Goal: Information Seeking & Learning: Check status

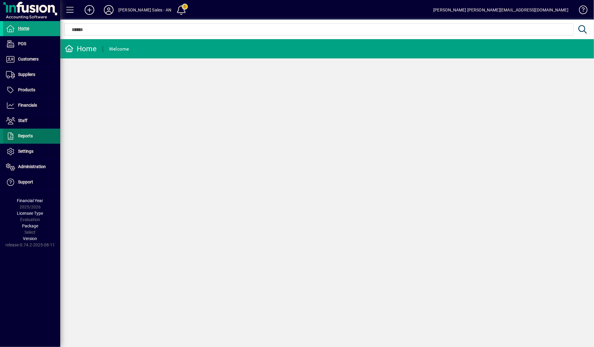
click at [24, 135] on span "Reports" at bounding box center [25, 135] width 15 height 5
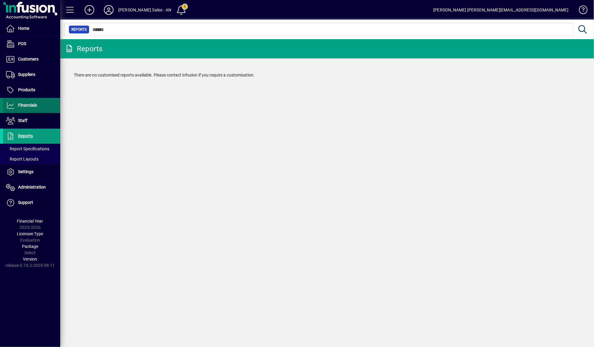
click at [34, 107] on span "Financials" at bounding box center [27, 105] width 19 height 5
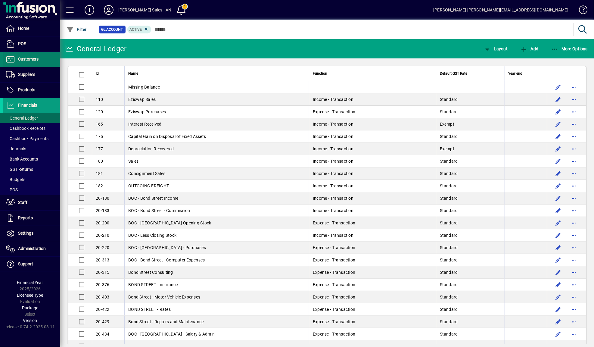
click at [31, 58] on span "Customers" at bounding box center [28, 59] width 20 height 5
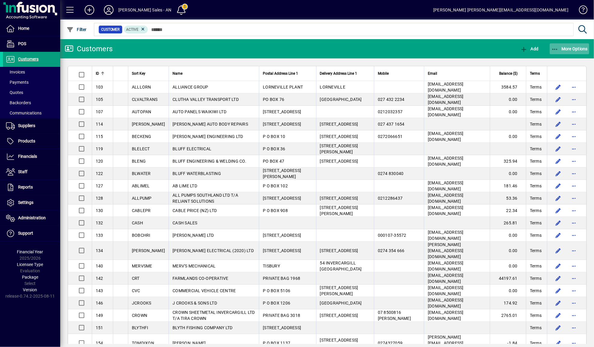
click at [557, 53] on span "button" at bounding box center [570, 49] width 40 height 14
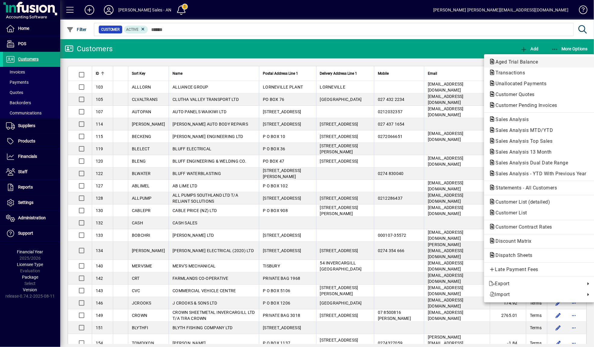
click at [538, 66] on button "Aged Trial Balance" at bounding box center [539, 62] width 110 height 11
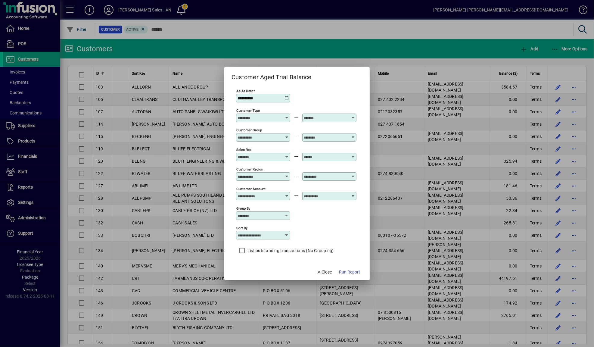
click at [287, 96] on icon at bounding box center [286, 98] width 5 height 5
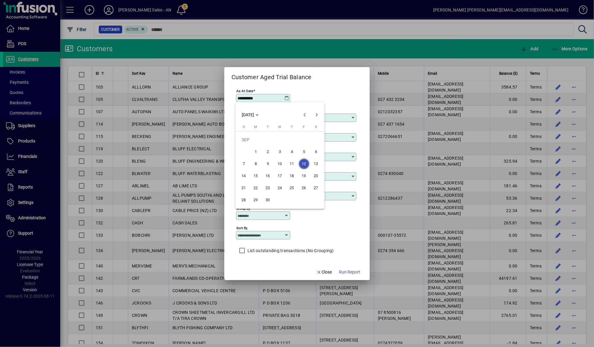
click at [225, 77] on div at bounding box center [297, 173] width 594 height 347
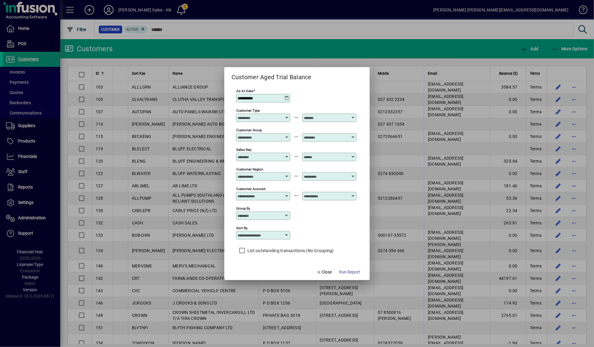
click at [284, 97] on icon at bounding box center [286, 98] width 5 height 5
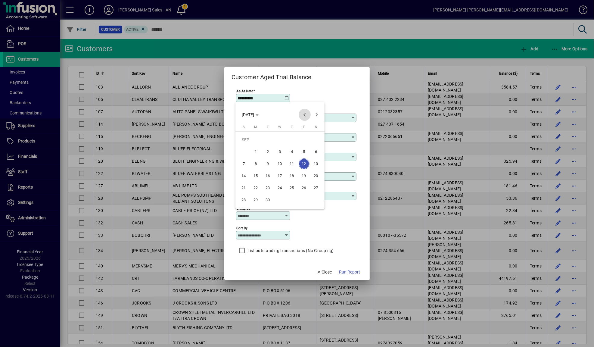
click at [305, 115] on span "Previous month" at bounding box center [305, 115] width 12 height 12
click at [243, 200] on span "31" at bounding box center [243, 199] width 11 height 11
type input "**********"
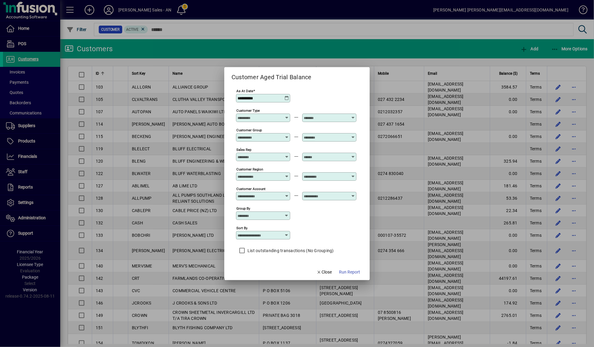
click at [346, 268] on span "button" at bounding box center [350, 272] width 26 height 14
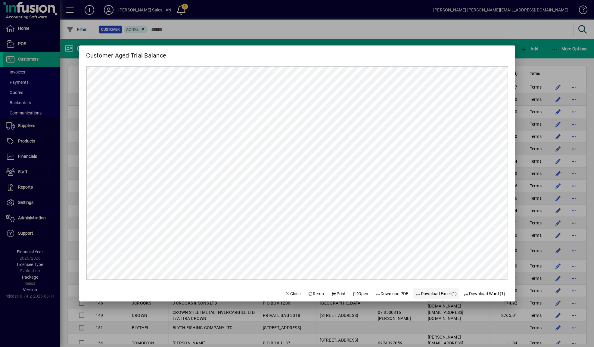
click at [446, 298] on span "button" at bounding box center [436, 293] width 46 height 14
click at [475, 298] on span "button" at bounding box center [484, 293] width 46 height 14
click at [394, 289] on span at bounding box center [392, 293] width 38 height 14
drag, startPoint x: 386, startPoint y: 55, endPoint x: 407, endPoint y: 57, distance: 21.5
click at [386, 55] on div "Customer Aged Trial Balance" at bounding box center [297, 52] width 436 height 15
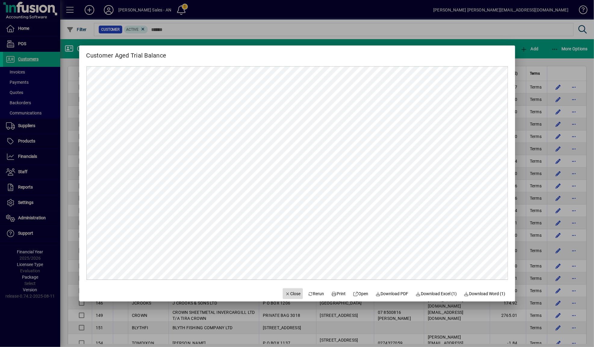
click at [283, 297] on span "button" at bounding box center [293, 293] width 20 height 14
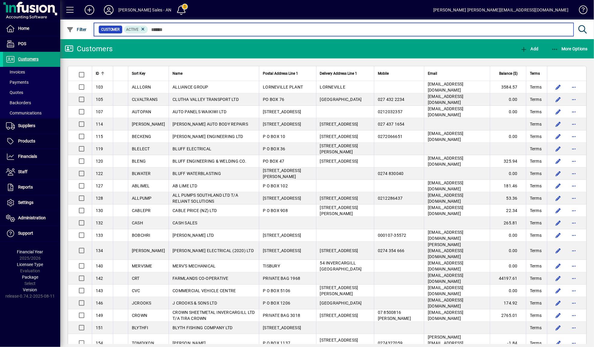
click at [218, 33] on input "text" at bounding box center [358, 29] width 421 height 8
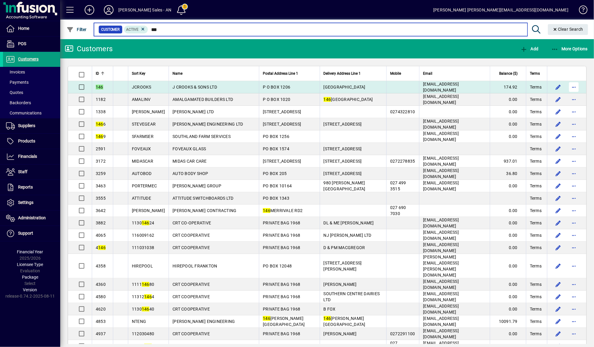
type input "***"
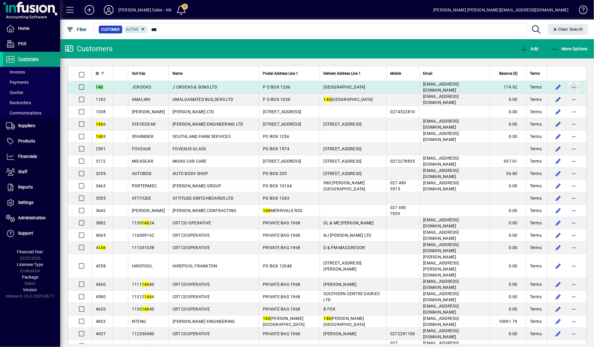
click at [573, 85] on span "button" at bounding box center [573, 87] width 14 height 14
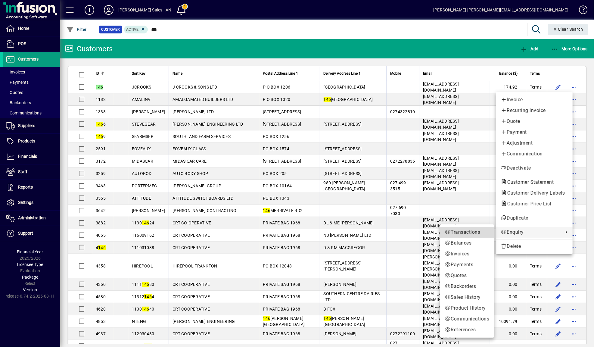
click at [467, 234] on span "Transactions" at bounding box center [467, 231] width 45 height 7
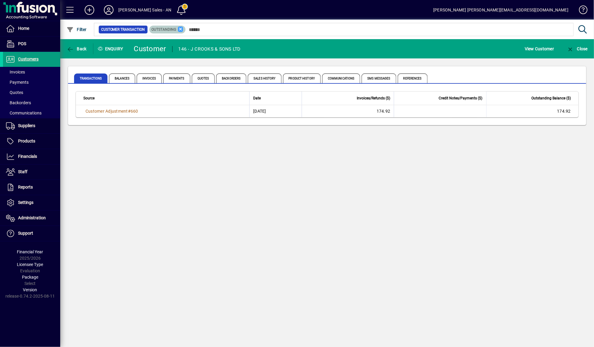
click at [178, 30] on icon at bounding box center [180, 28] width 5 height 5
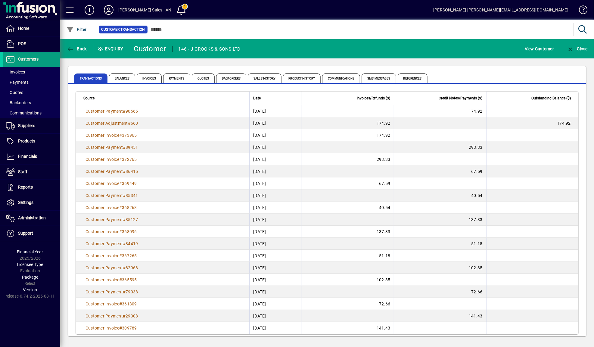
click at [489, 70] on div "Transactions Balances Invoices Payments Quotes Backorders Sales History Product…" at bounding box center [327, 74] width 518 height 17
click at [31, 322] on div "Home POS Customers Invoices Payments Quotes Backorders Communications Suppliers…" at bounding box center [30, 173] width 60 height 347
